Goal: Information Seeking & Learning: Find specific fact

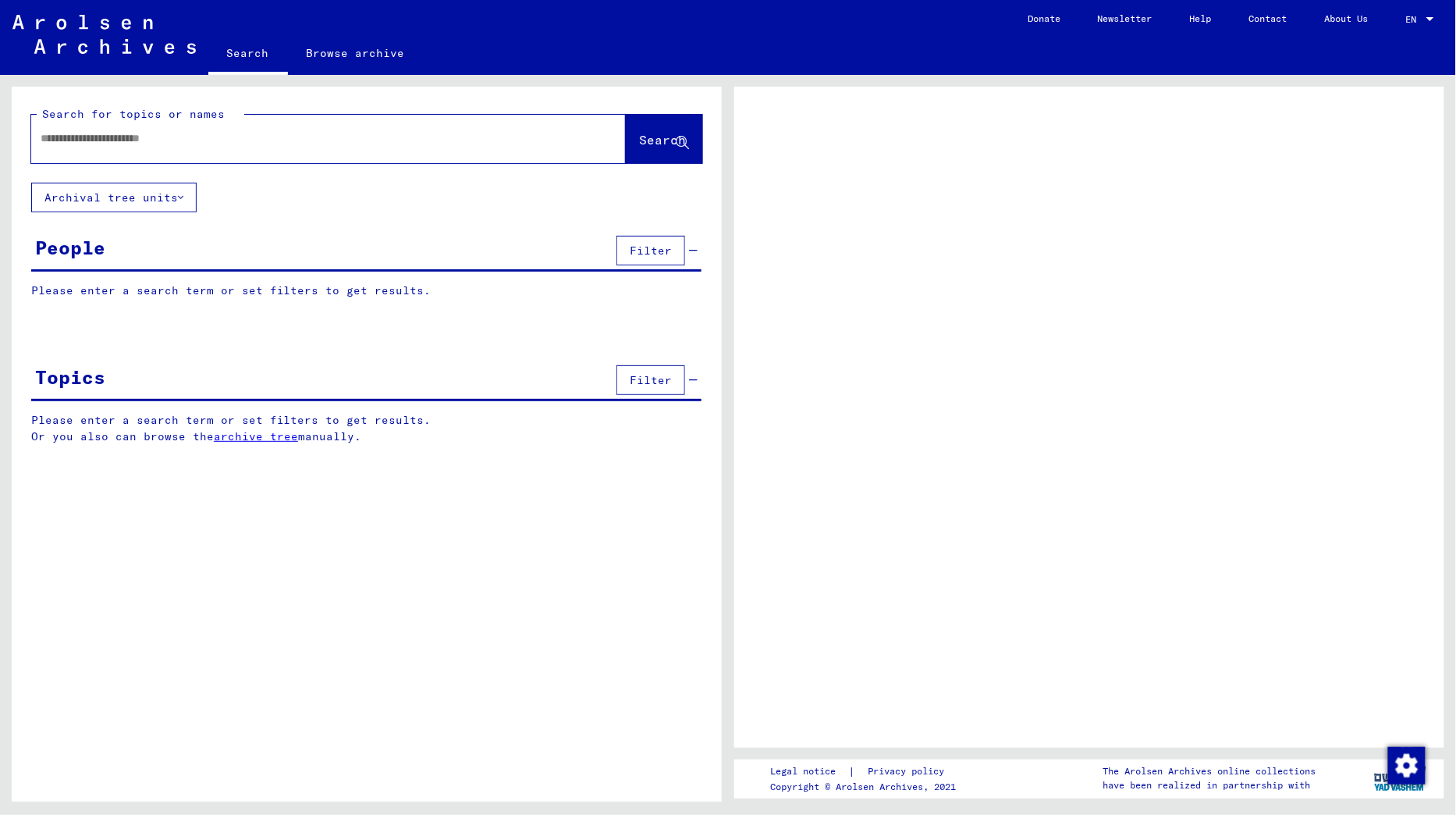
click at [94, 138] on input "text" at bounding box center [314, 138] width 548 height 17
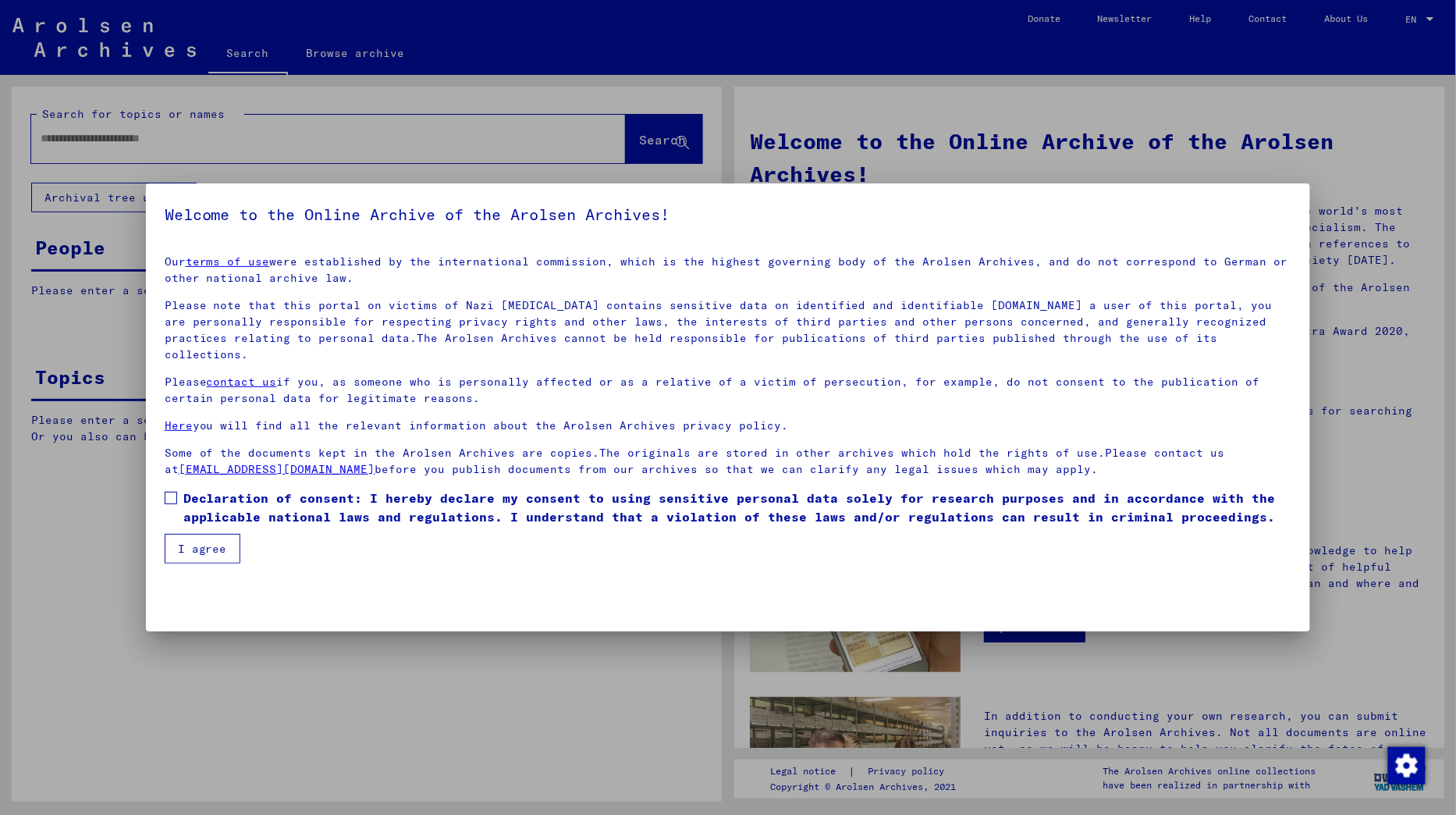
click at [170, 492] on span at bounding box center [170, 498] width 13 height 13
click at [190, 533] on button "I agree" at bounding box center [202, 548] width 76 height 30
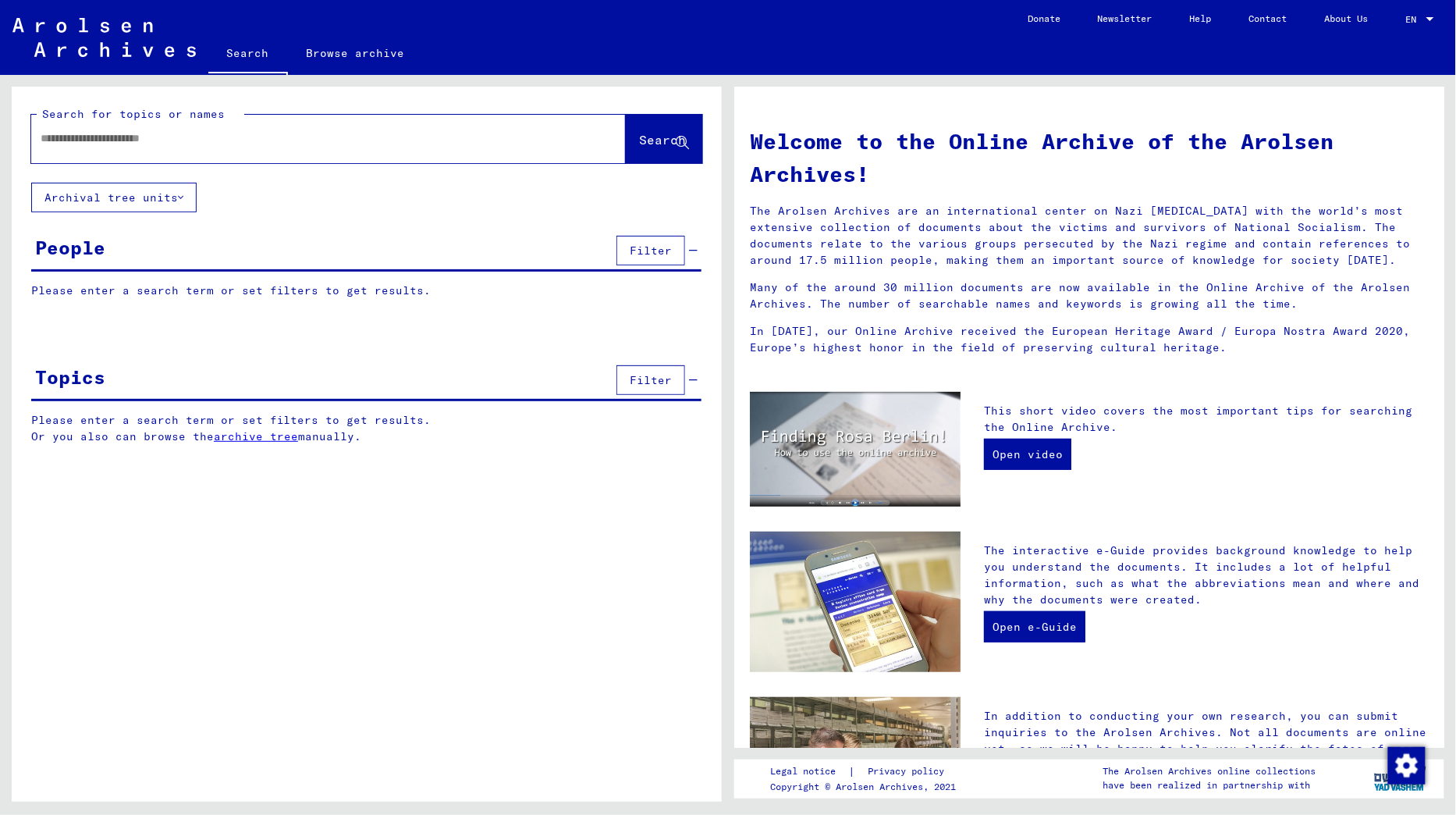
click at [152, 153] on div at bounding box center [305, 139] width 548 height 35
click at [134, 140] on input "text" at bounding box center [309, 138] width 538 height 17
type input "*********"
click at [156, 194] on button "Archival tree units" at bounding box center [114, 198] width 165 height 30
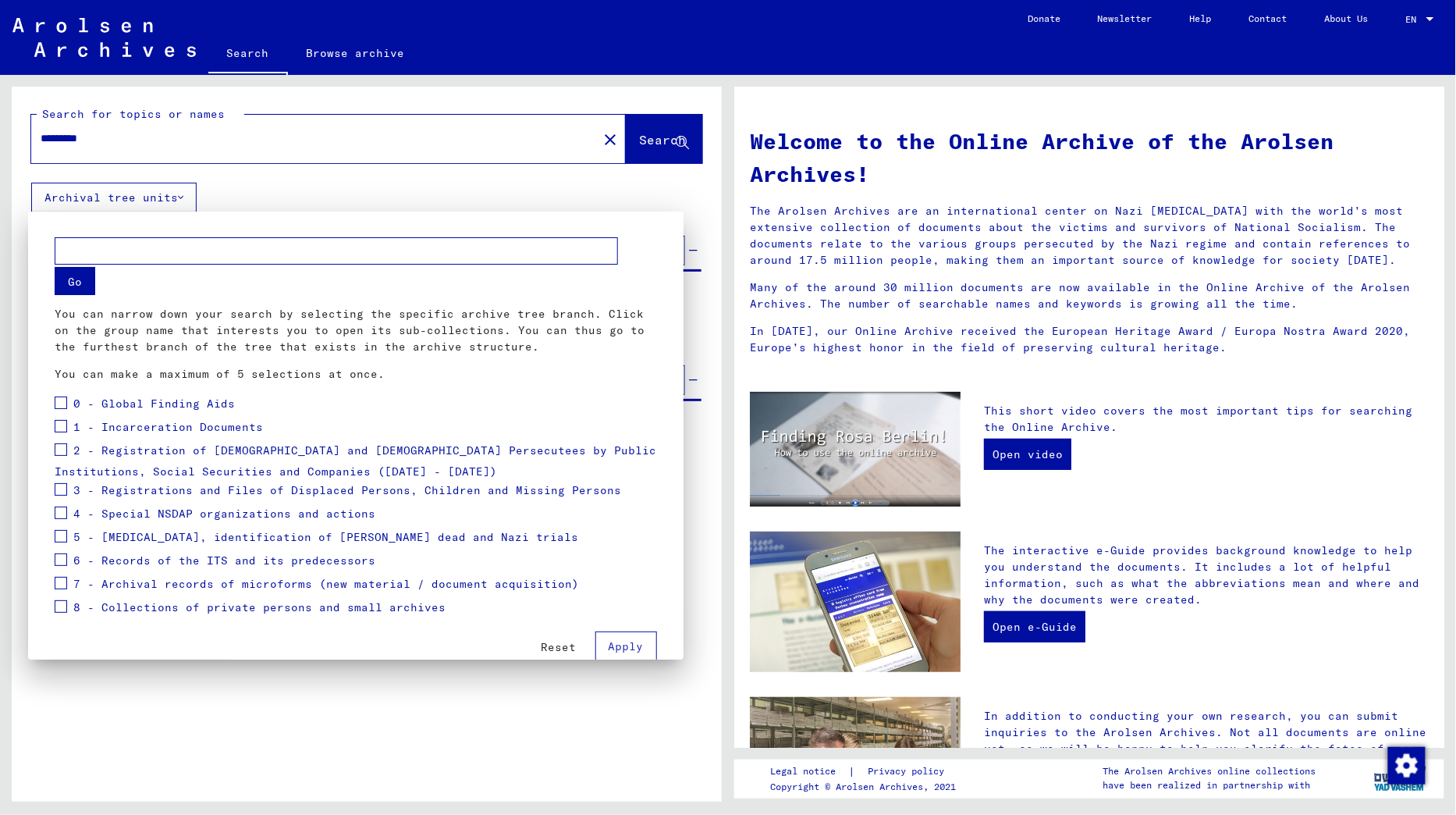
click at [91, 483] on span "3 - Registrations and Files of Displaced Persons, Children and Missing Persons" at bounding box center [347, 490] width 548 height 14
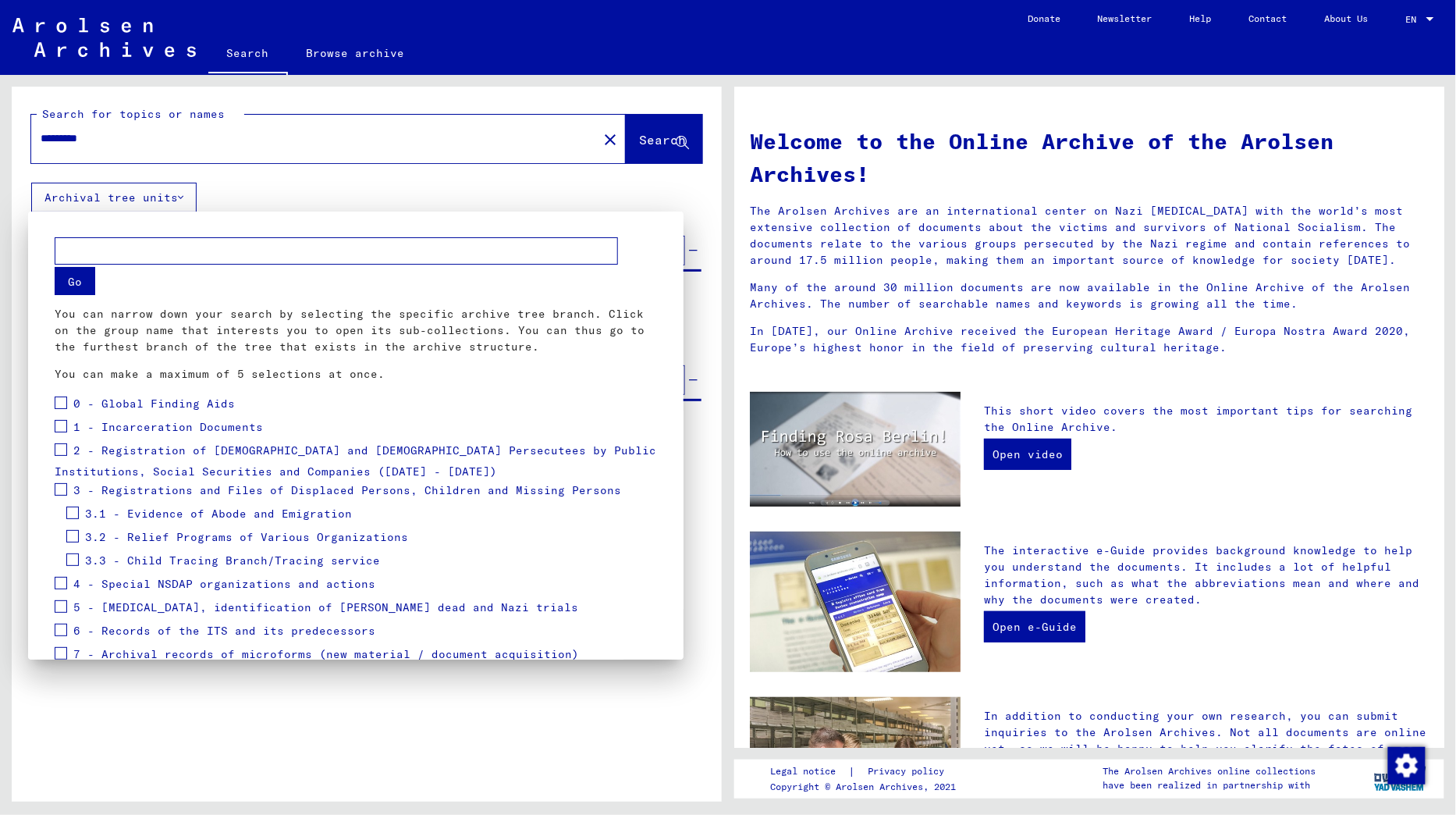
click at [114, 530] on span "3.2 - Relief Programs of Various Organizations" at bounding box center [246, 536] width 323 height 14
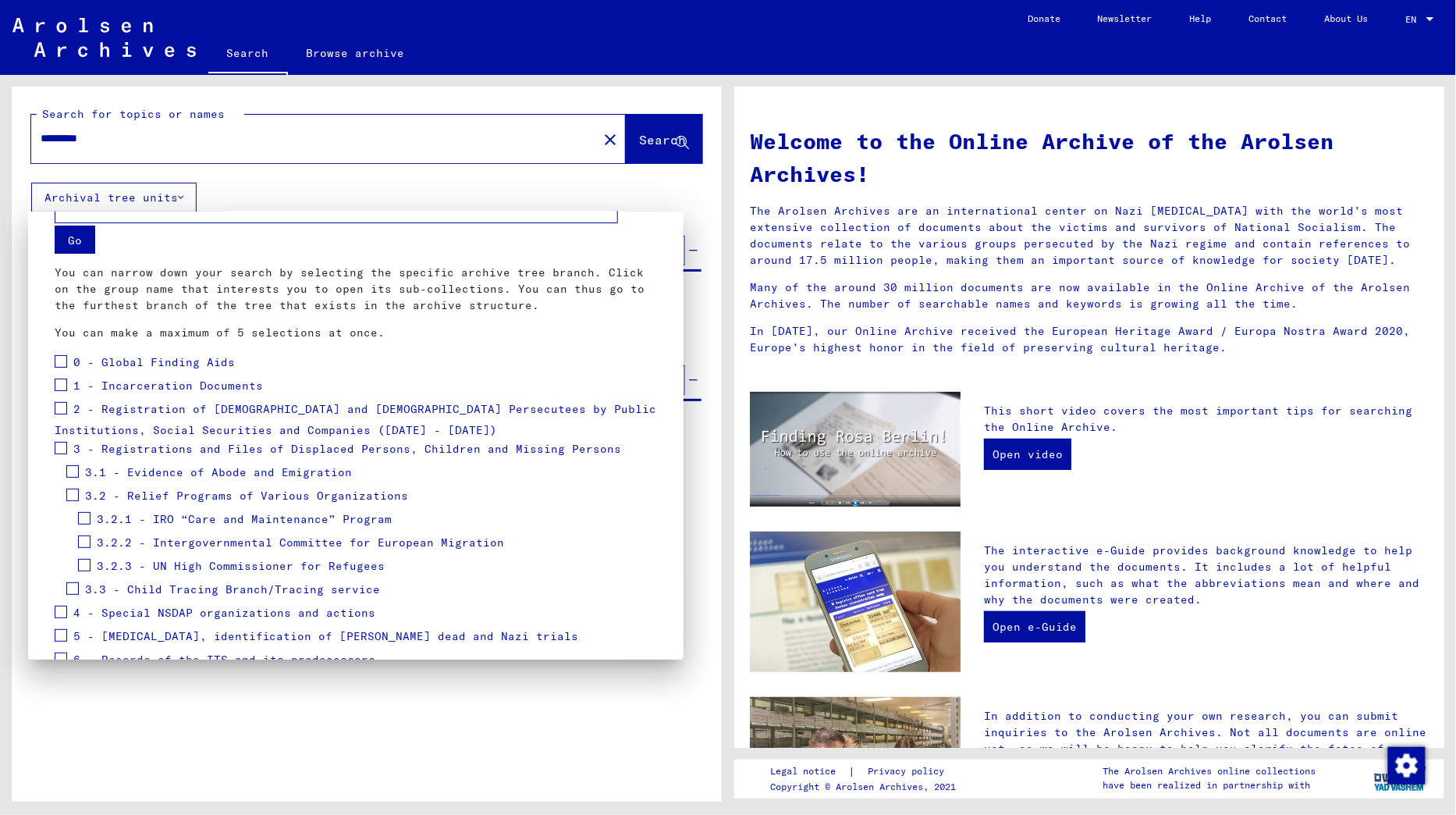
scroll to position [52, 0]
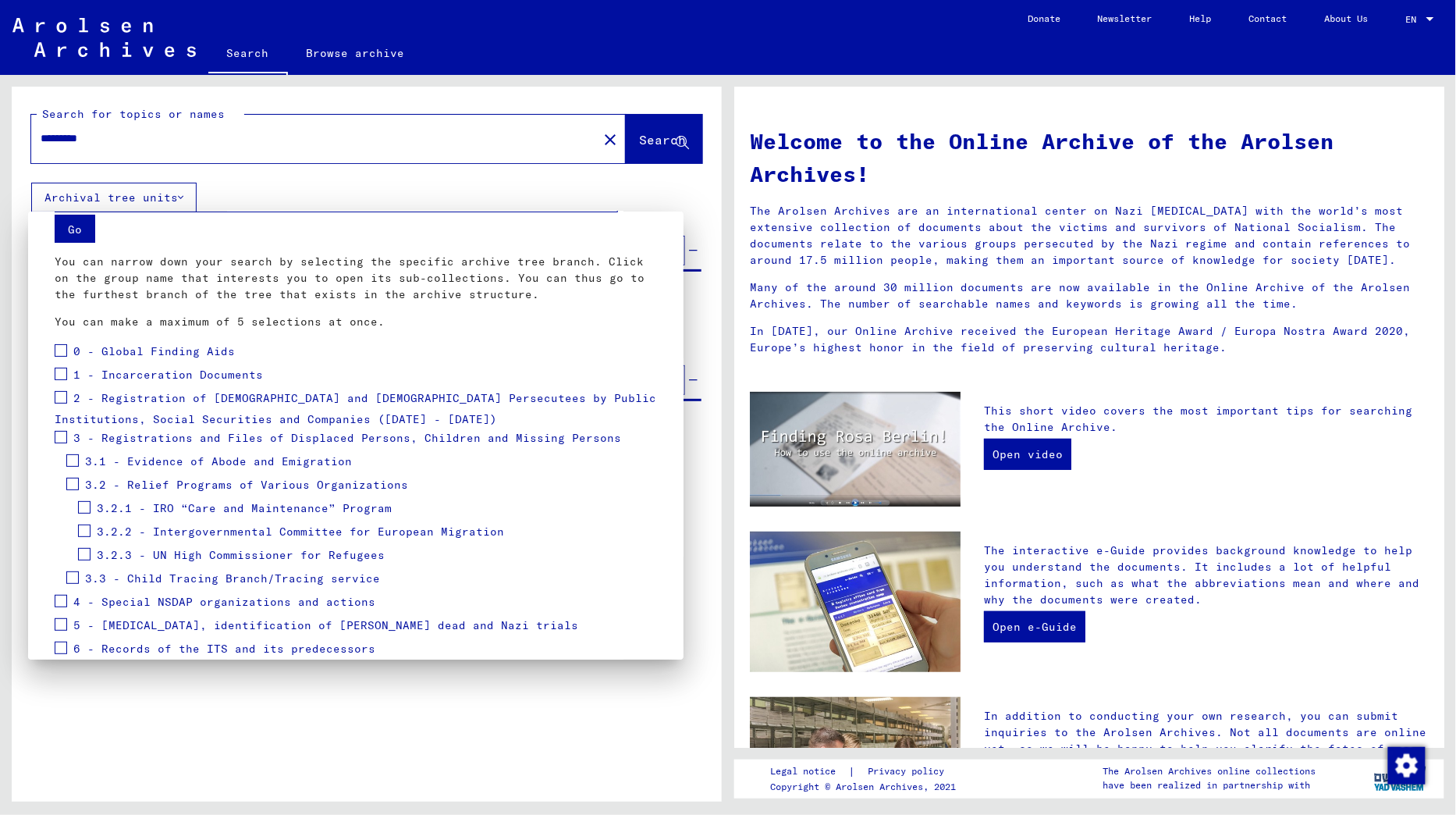
click at [142, 548] on span "3.2.3 - UN High Commissioner for Refugees" at bounding box center [240, 555] width 288 height 14
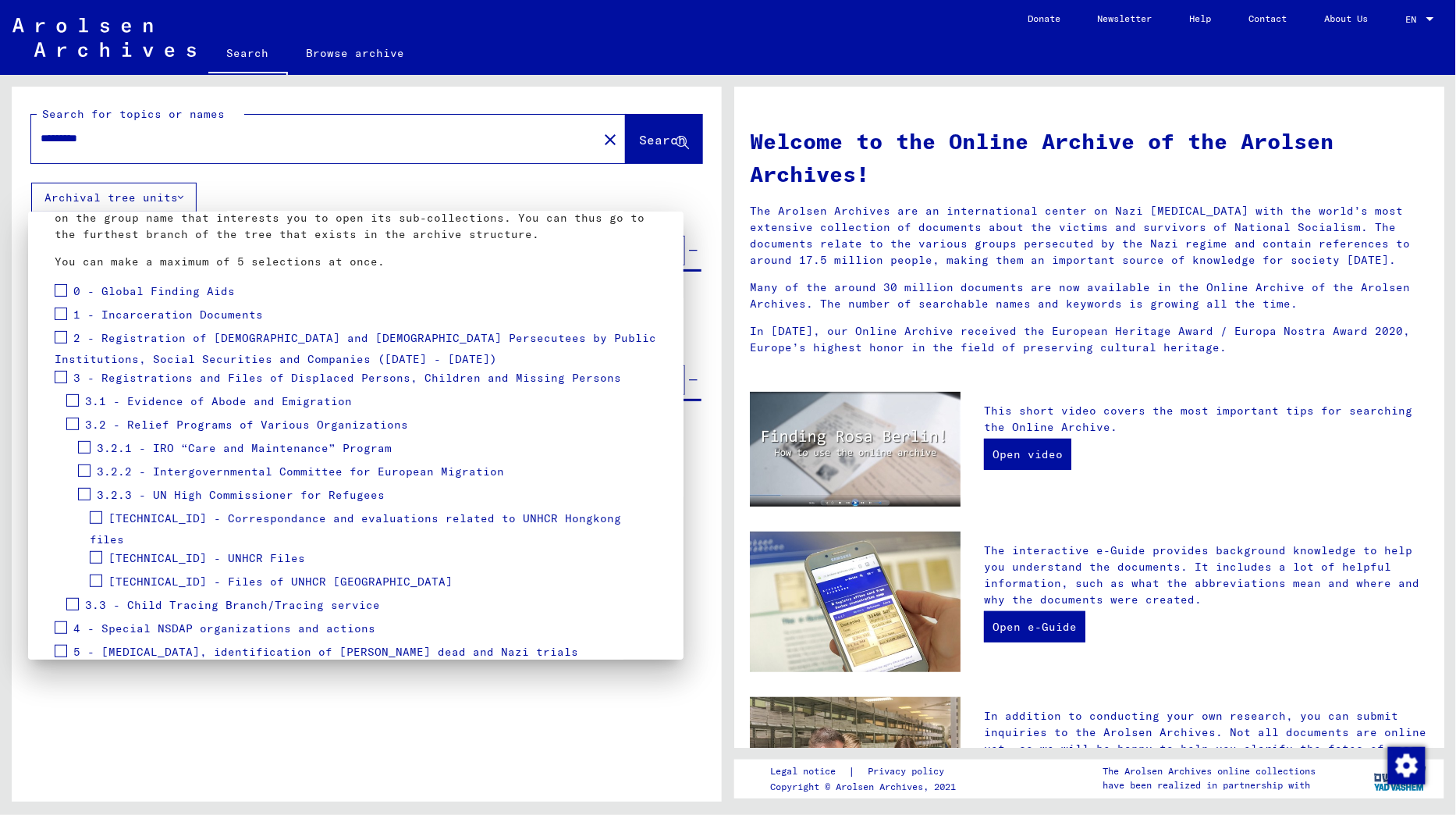
scroll to position [115, 0]
click at [94, 572] on span at bounding box center [95, 578] width 13 height 13
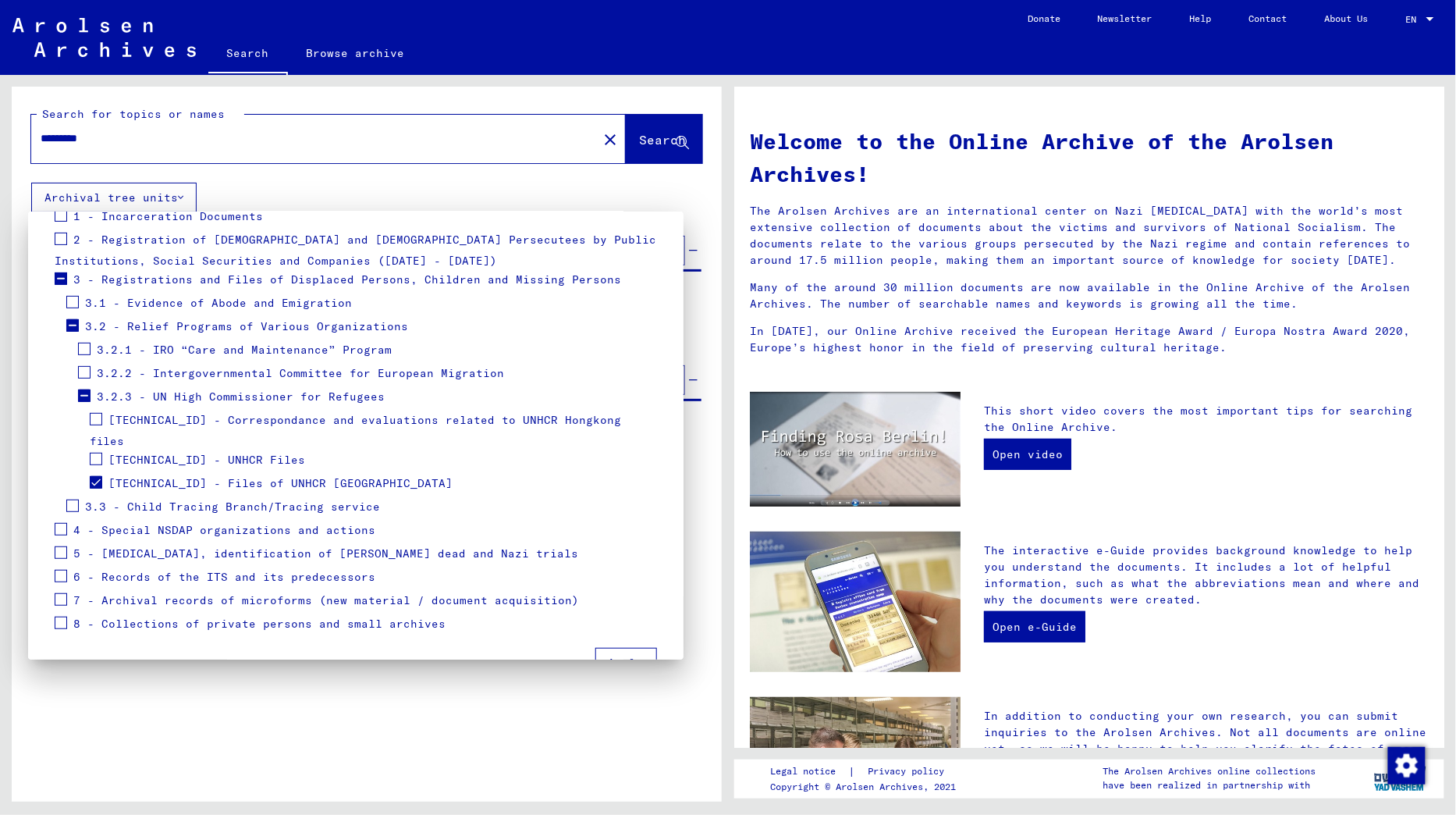
click at [619, 656] on span "Apply" at bounding box center [626, 662] width 35 height 14
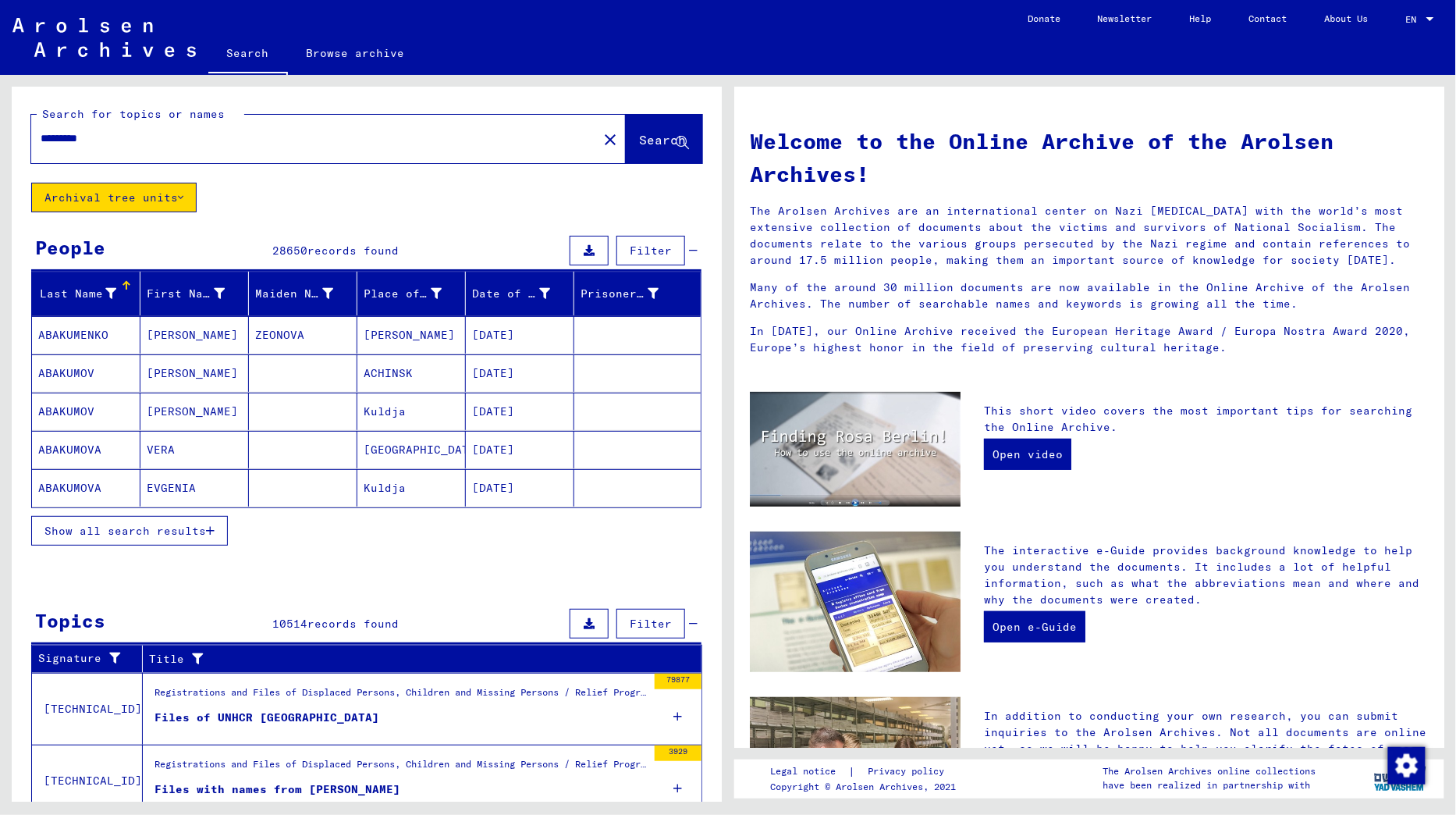
click at [659, 144] on span "Search" at bounding box center [662, 140] width 47 height 16
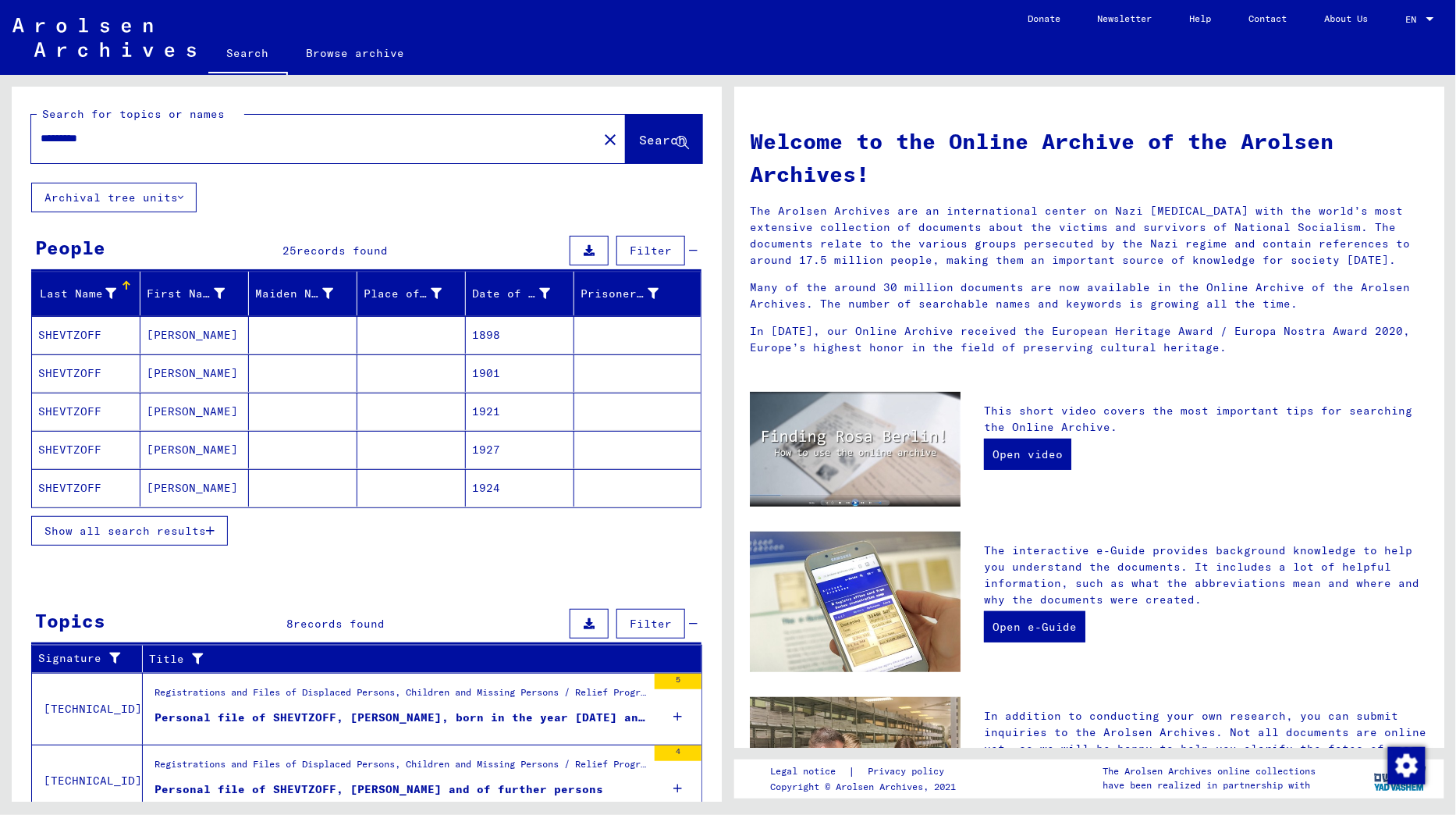
click at [194, 517] on button "Show all search results" at bounding box center [130, 531] width 197 height 30
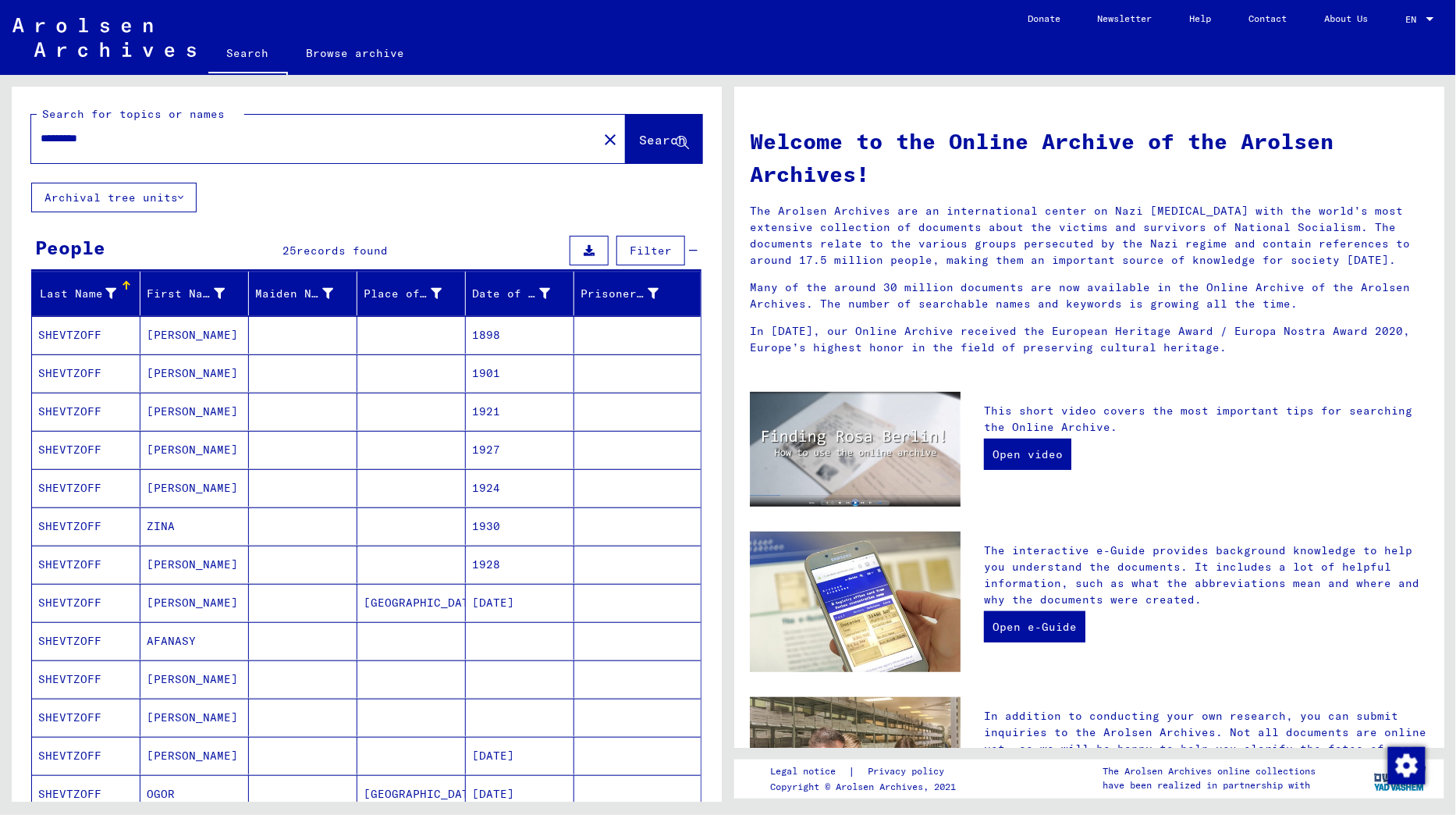
click at [187, 556] on mat-cell "[PERSON_NAME]" at bounding box center [195, 564] width 108 height 37
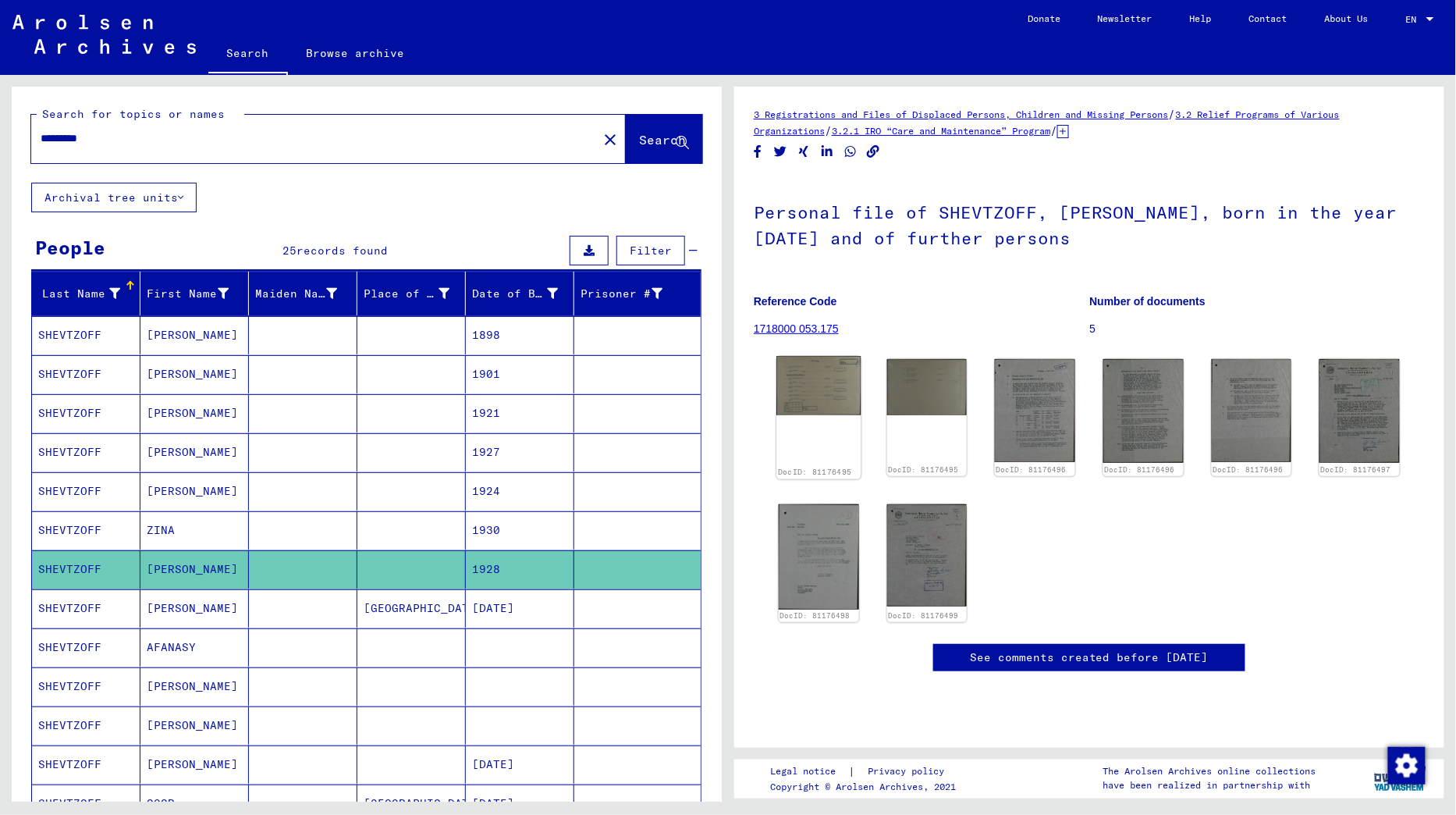
click at [830, 390] on img at bounding box center [819, 385] width 85 height 58
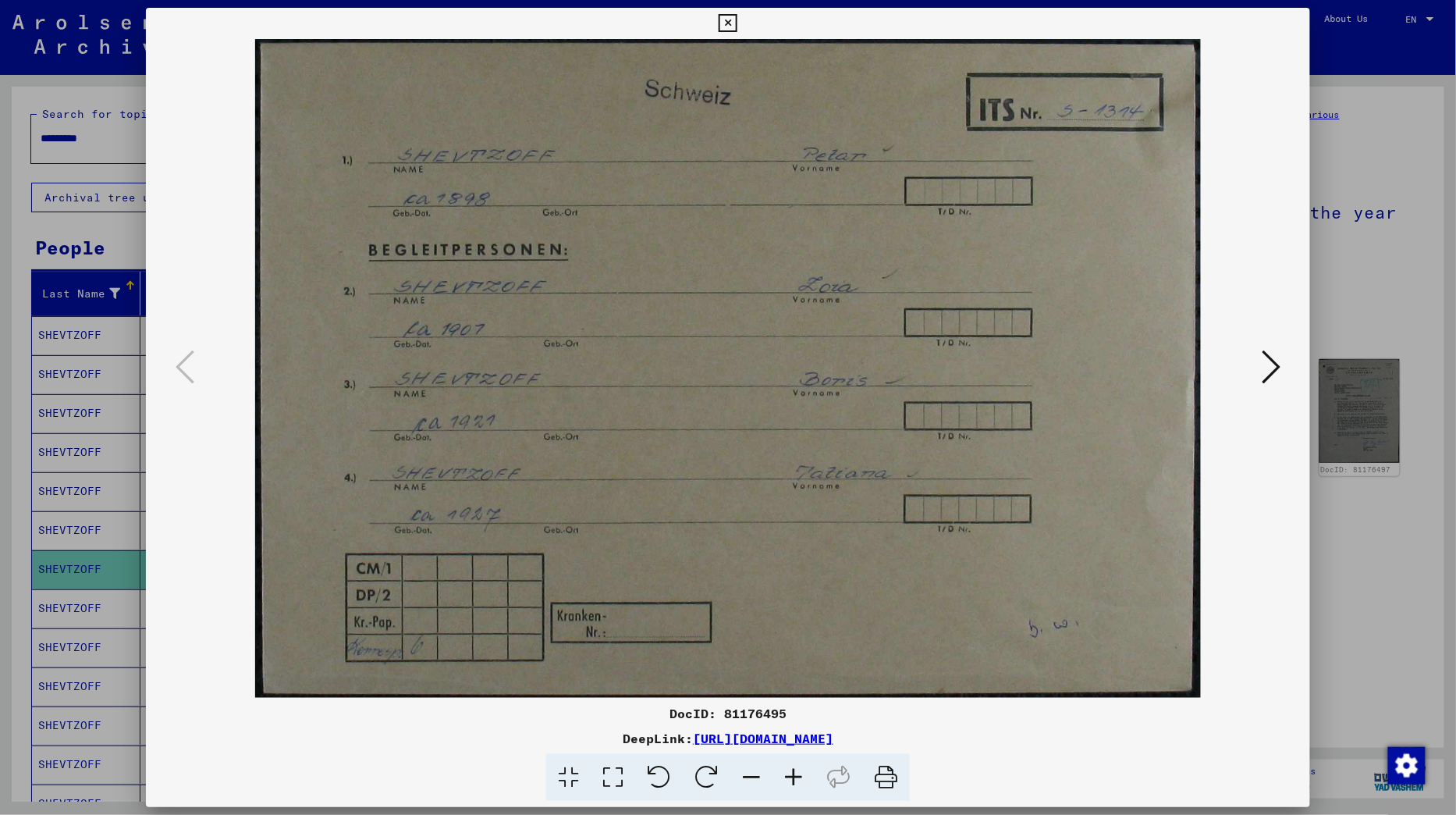
click at [1270, 380] on icon at bounding box center [1270, 367] width 19 height 37
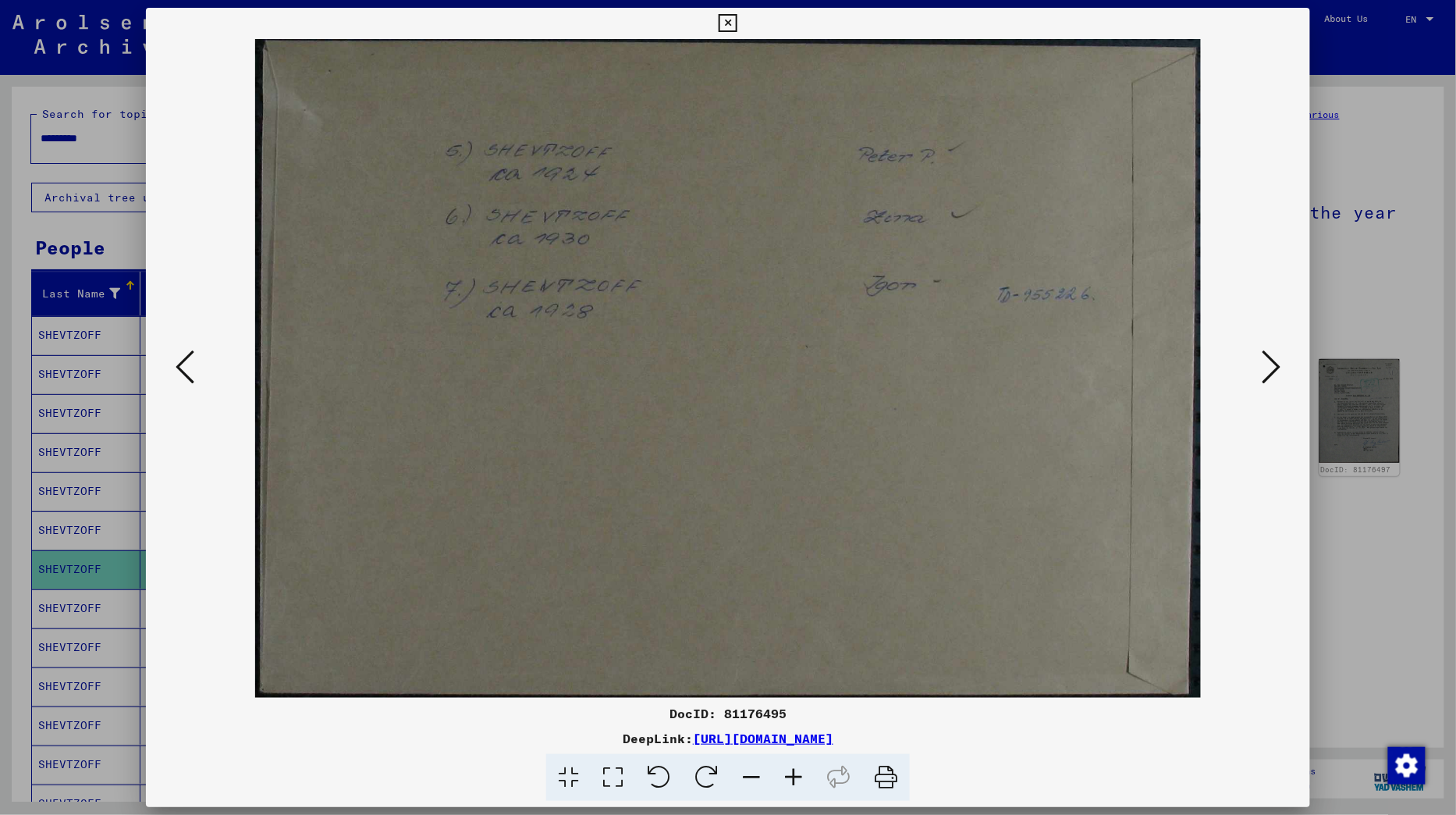
click at [1270, 380] on icon at bounding box center [1270, 367] width 19 height 37
